Goal: Information Seeking & Learning: Learn about a topic

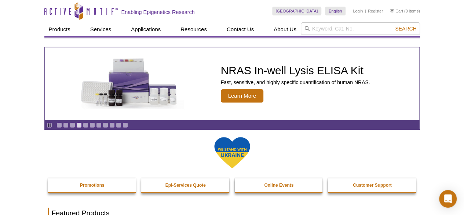
click at [96, 149] on div at bounding box center [232, 157] width 368 height 42
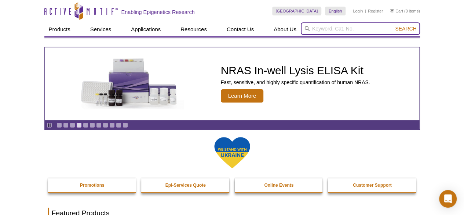
click at [317, 30] on input "search" at bounding box center [360, 28] width 119 height 12
type input "PKC"
click at [393, 25] on button "Search" at bounding box center [406, 28] width 26 height 7
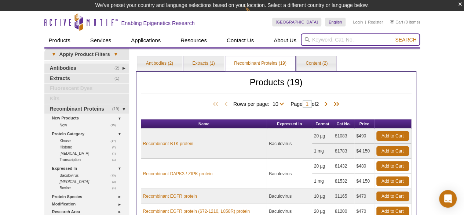
click at [348, 37] on input "search" at bounding box center [360, 39] width 119 height 12
type input "pkc"
click at [393, 36] on button "Search" at bounding box center [406, 39] width 26 height 7
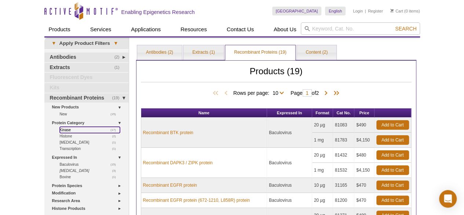
click at [67, 128] on link "(17) Kinase" at bounding box center [90, 130] width 60 height 6
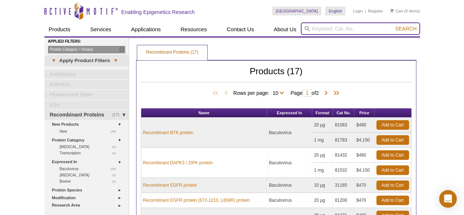
click at [324, 32] on input "search" at bounding box center [360, 28] width 119 height 12
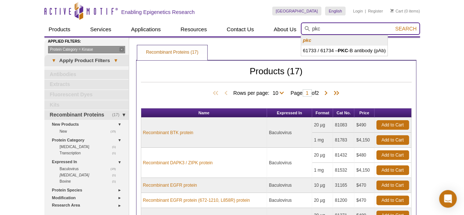
type input "pkc"
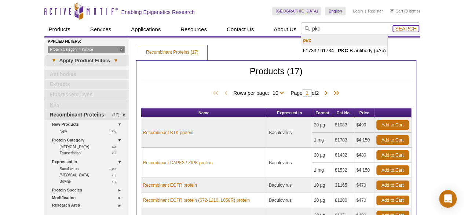
click at [409, 29] on span "Search" at bounding box center [405, 29] width 21 height 6
